Goal: Information Seeking & Learning: Learn about a topic

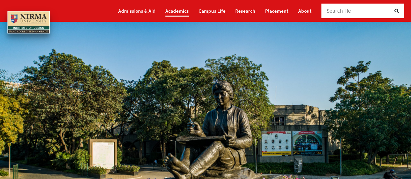
click at [184, 11] on link "Academics" at bounding box center [176, 10] width 23 height 11
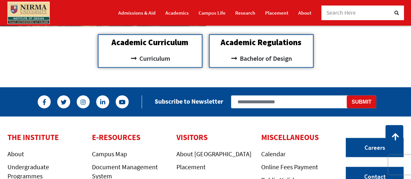
scroll to position [624, 0]
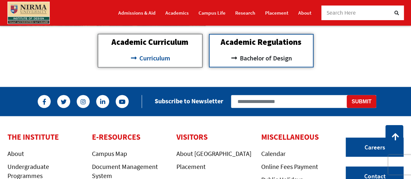
click at [161, 59] on span "Curriculum" at bounding box center [154, 58] width 33 height 11
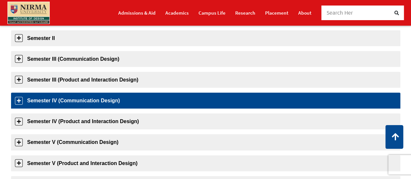
scroll to position [151, 0]
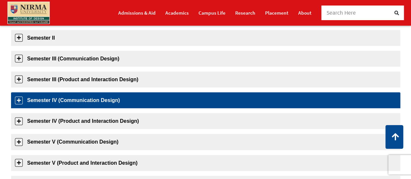
click at [114, 101] on link "Semester IV (Communication Design)" at bounding box center [206, 100] width 390 height 16
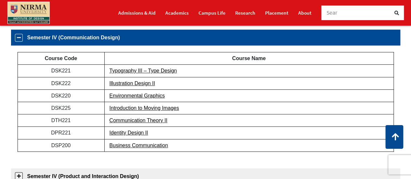
scroll to position [214, 0]
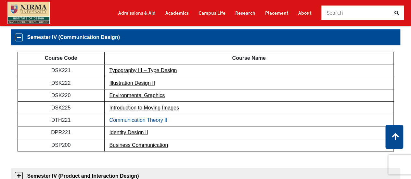
click at [160, 120] on link "Communication Theory II" at bounding box center [139, 120] width 58 height 6
